Goal: Navigation & Orientation: Find specific page/section

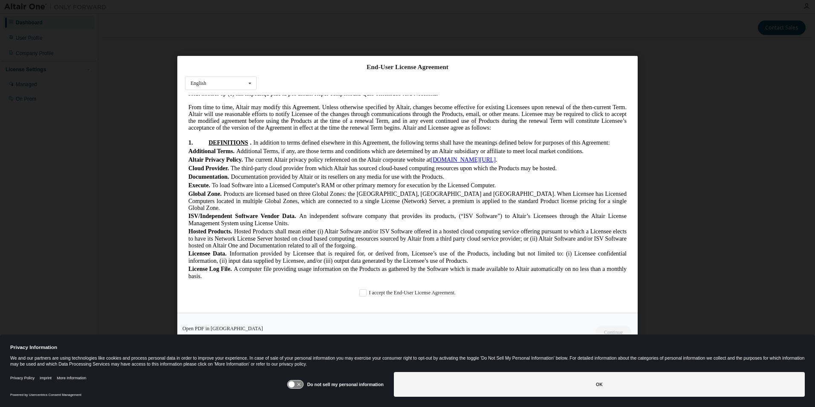
scroll to position [299, 0]
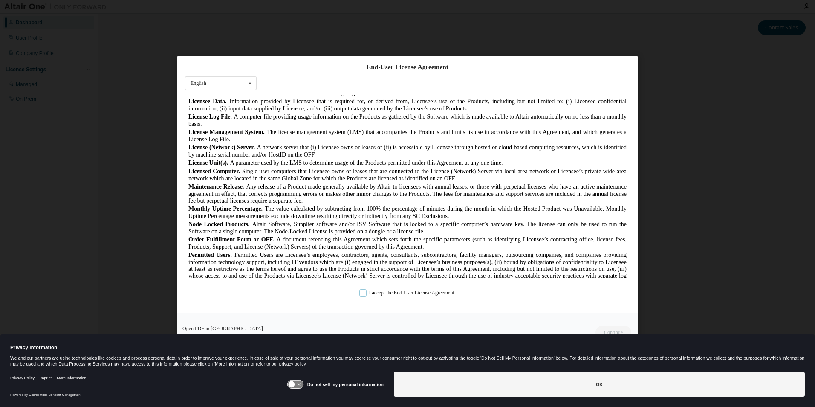
click at [362, 295] on label "I accept the End-User License Agreement." at bounding box center [407, 292] width 96 height 7
click at [608, 334] on div "Privacy Information We and our partners are using technologies like cookies and…" at bounding box center [407, 351] width 815 height 35
click at [609, 330] on button "Continue" at bounding box center [613, 331] width 37 height 13
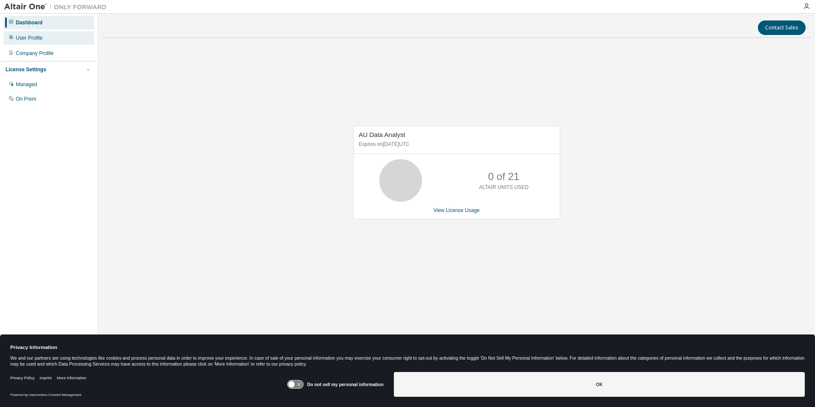
click at [28, 41] on div "User Profile" at bounding box center [29, 38] width 27 height 7
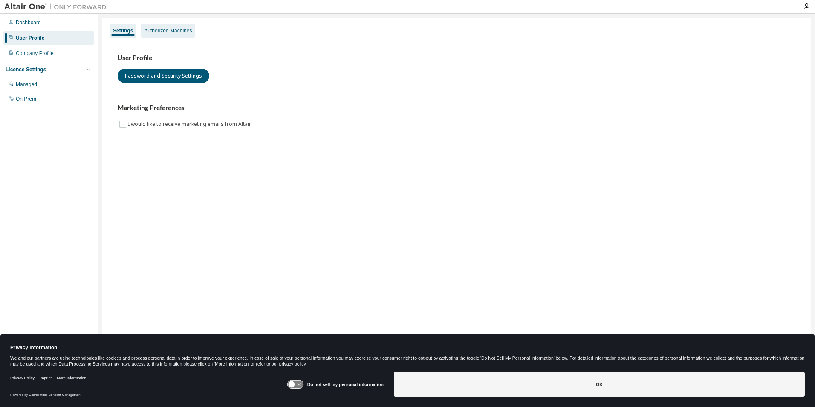
click at [174, 29] on div "Authorized Machines" at bounding box center [168, 30] width 48 height 7
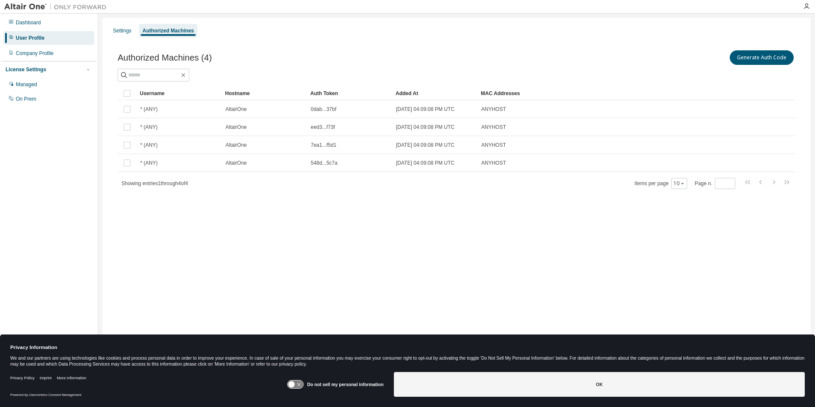
click at [31, 92] on div "Managed On Prem" at bounding box center [48, 92] width 95 height 28
click at [29, 87] on div "Managed" at bounding box center [26, 84] width 21 height 7
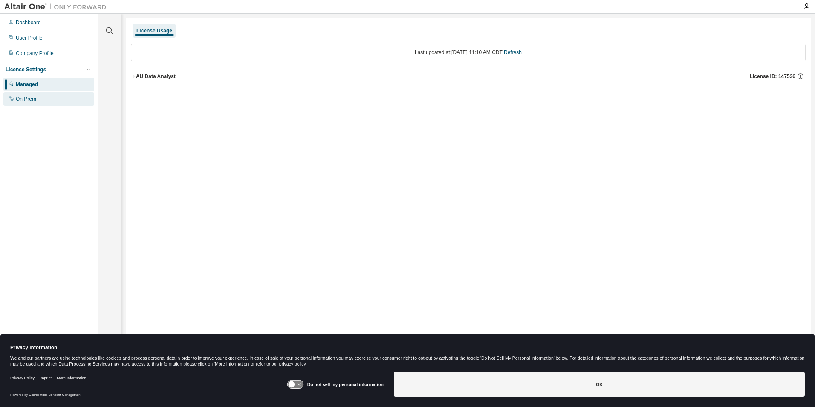
click at [30, 100] on div "On Prem" at bounding box center [26, 99] width 20 height 7
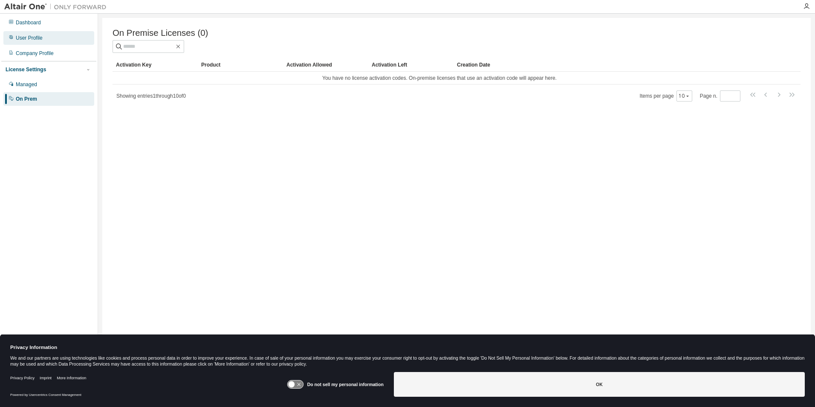
click at [29, 40] on div "User Profile" at bounding box center [29, 38] width 27 height 7
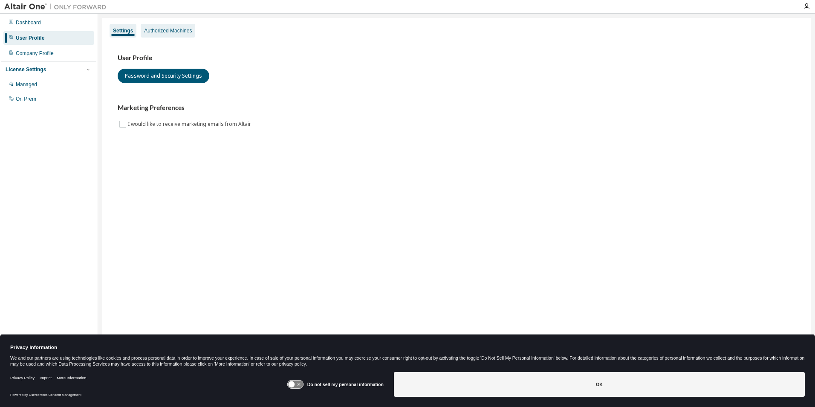
click at [170, 29] on div "Authorized Machines" at bounding box center [168, 30] width 48 height 7
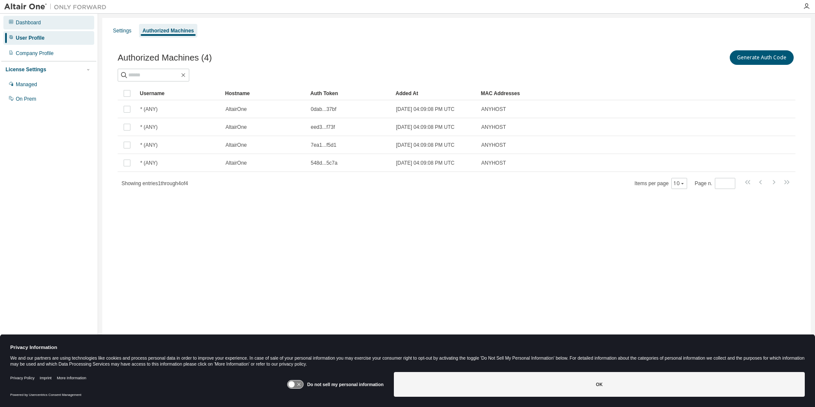
click at [26, 25] on div "Dashboard" at bounding box center [28, 22] width 25 height 7
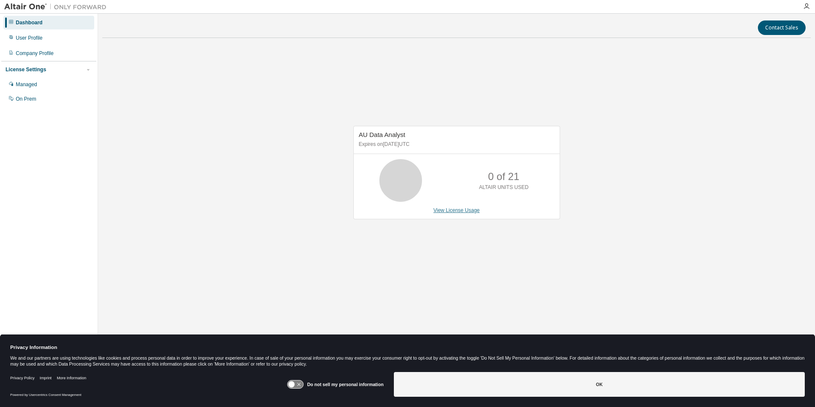
click at [467, 209] on link "View License Usage" at bounding box center [457, 210] width 46 height 6
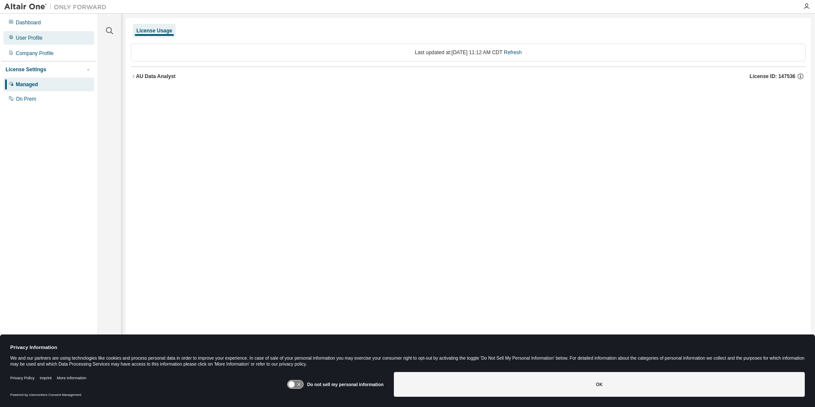
click at [30, 42] on div "User Profile" at bounding box center [48, 38] width 91 height 14
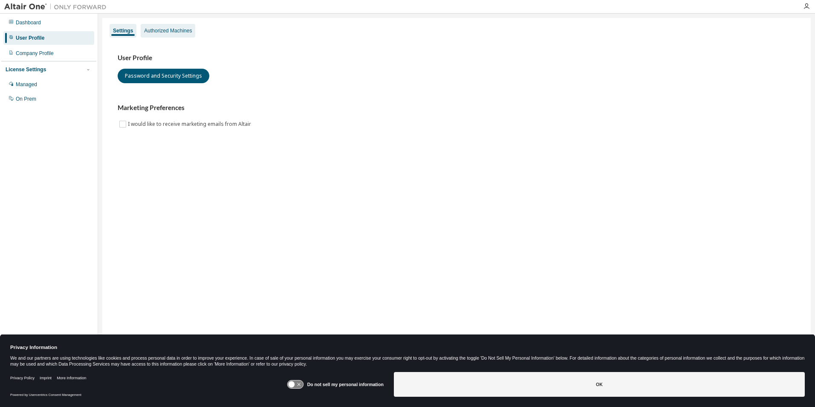
click at [183, 27] on div "Authorized Machines" at bounding box center [168, 30] width 48 height 7
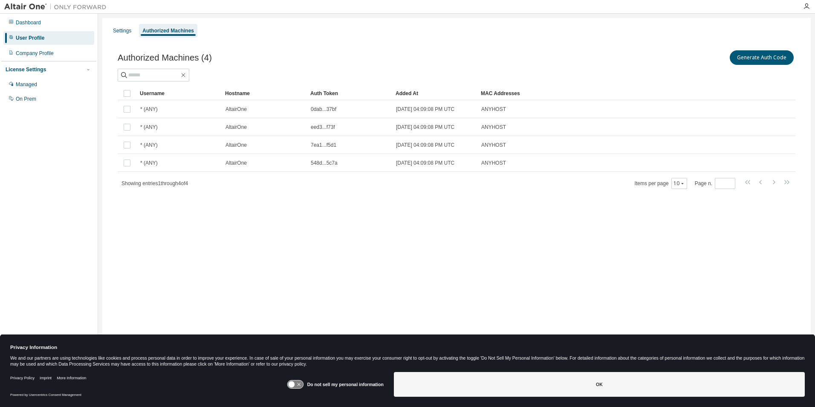
click at [174, 33] on div "Authorized Machines" at bounding box center [168, 30] width 52 height 7
